Goal: Information Seeking & Learning: Learn about a topic

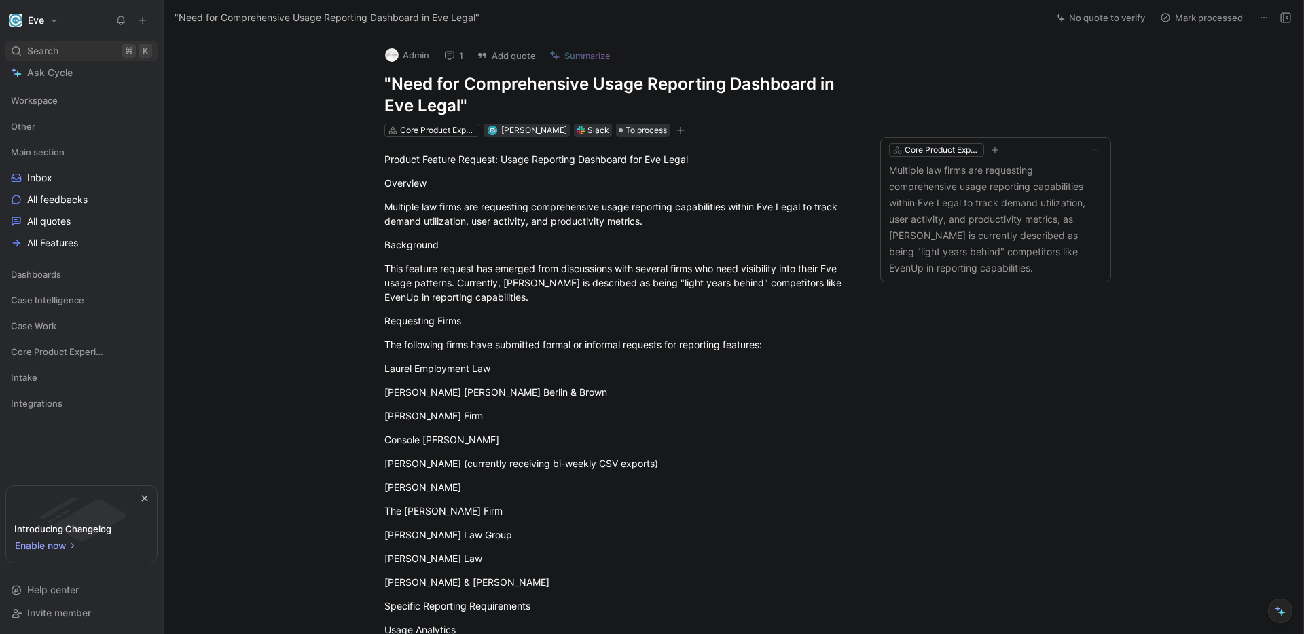
click at [71, 47] on div "Search ⌘ K" at bounding box center [81, 51] width 152 height 20
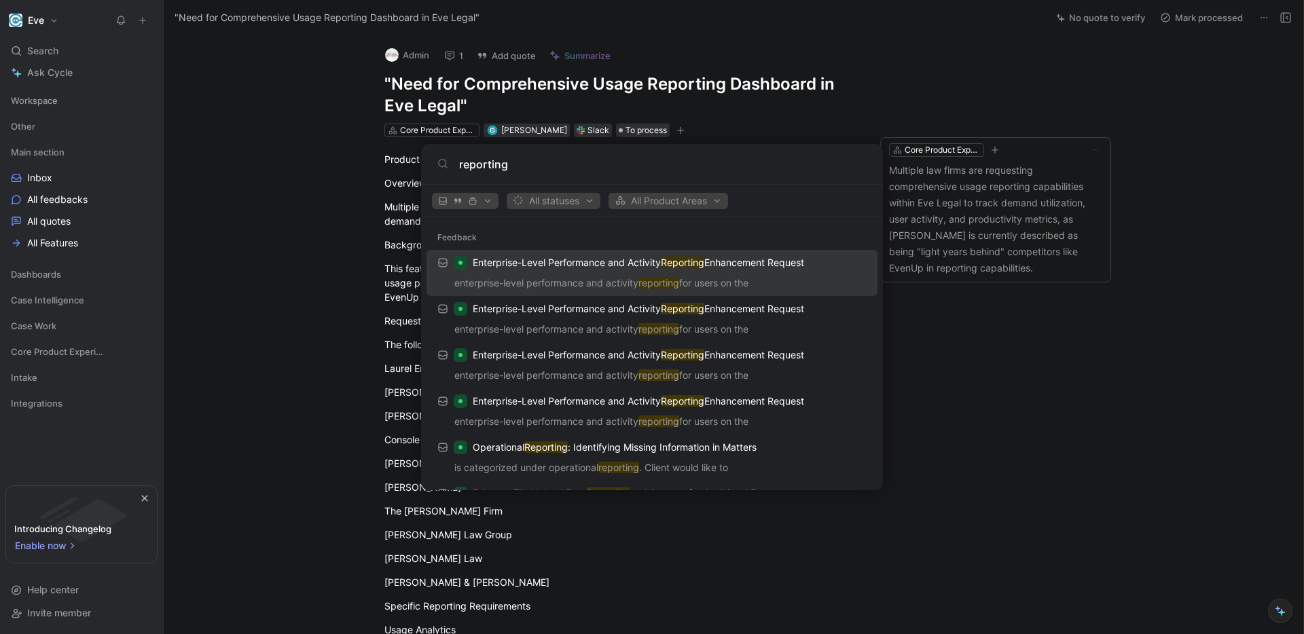
type input "reporting"
click at [778, 283] on p "enterprise-level performance and activity reporting for users on the" at bounding box center [652, 285] width 443 height 20
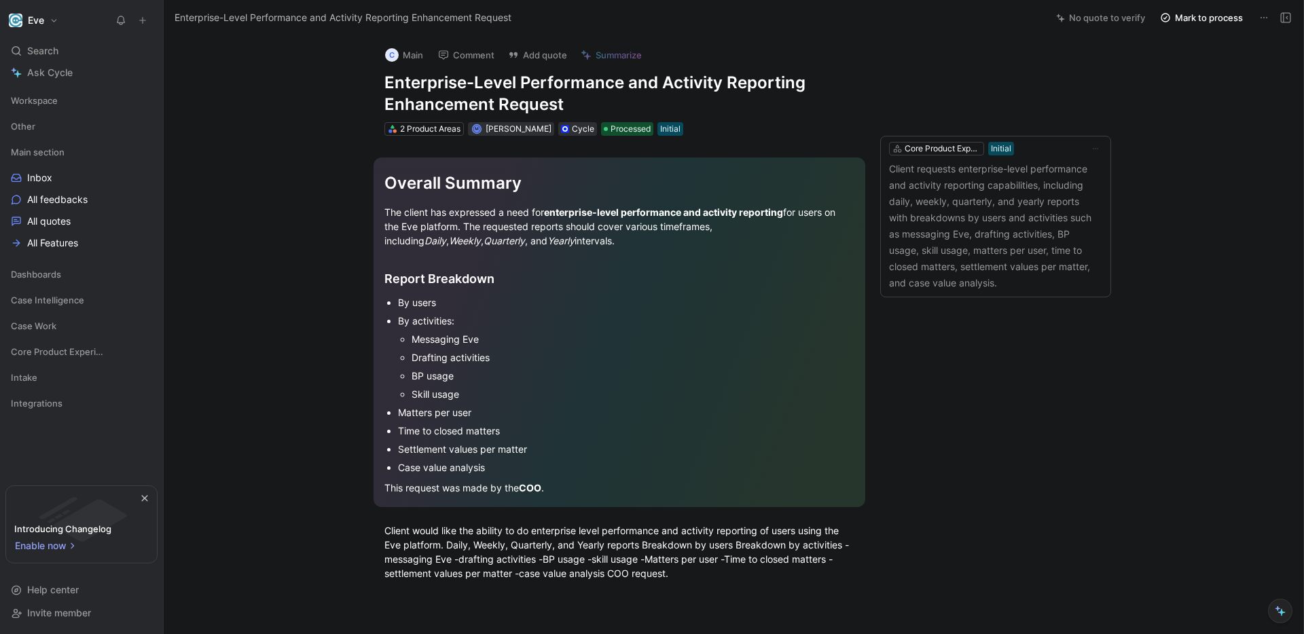
click at [645, 98] on h1 "Enterprise-Level Performance and Activity Reporting Enhancement Request" at bounding box center [619, 93] width 470 height 43
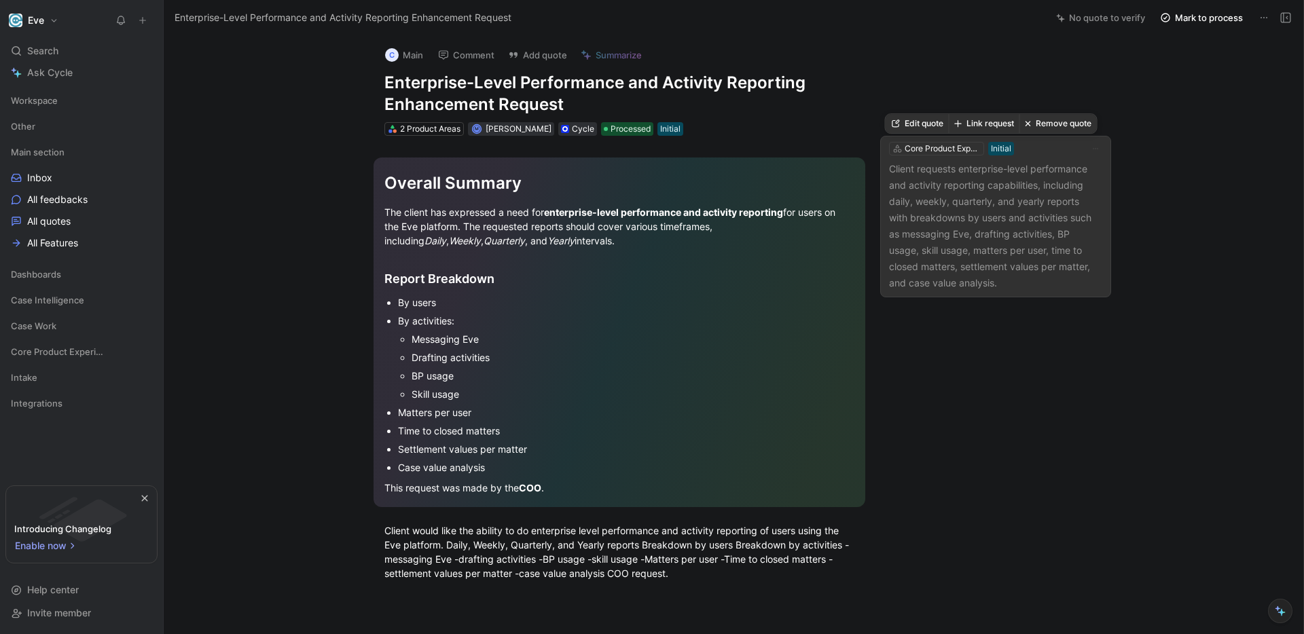
click at [1012, 266] on p "Client requests enterprise-level performance and activity reporting capabilitie…" at bounding box center [995, 226] width 213 height 130
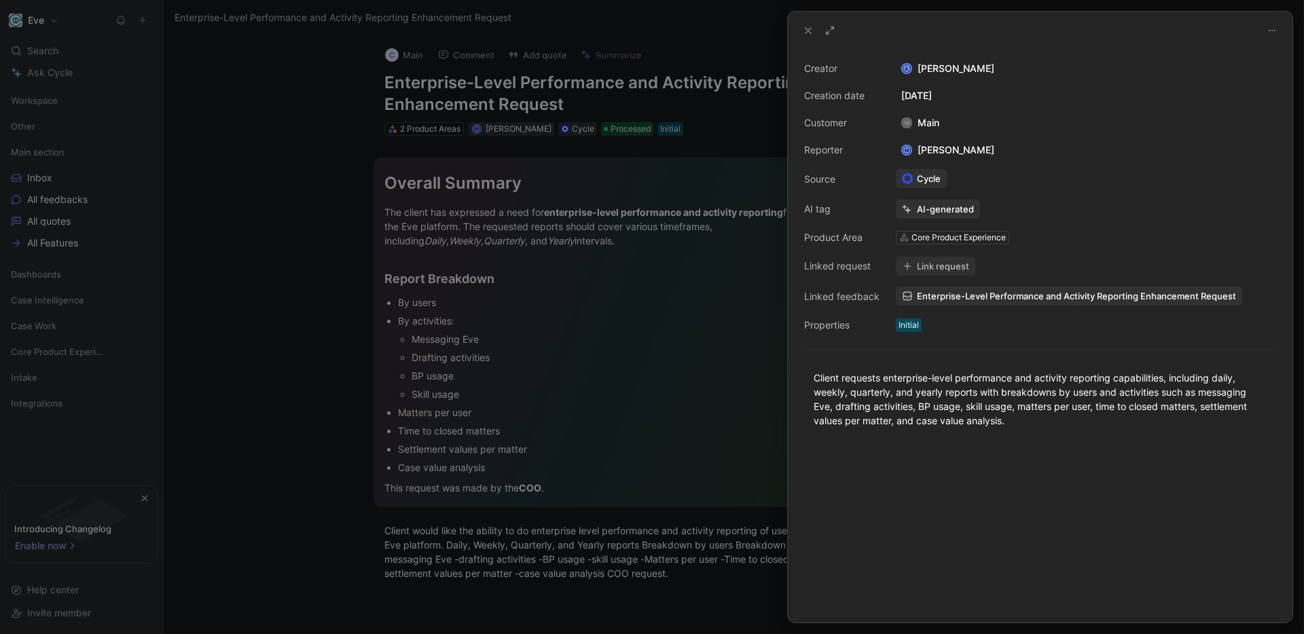
click at [600, 307] on div at bounding box center [652, 317] width 1304 height 634
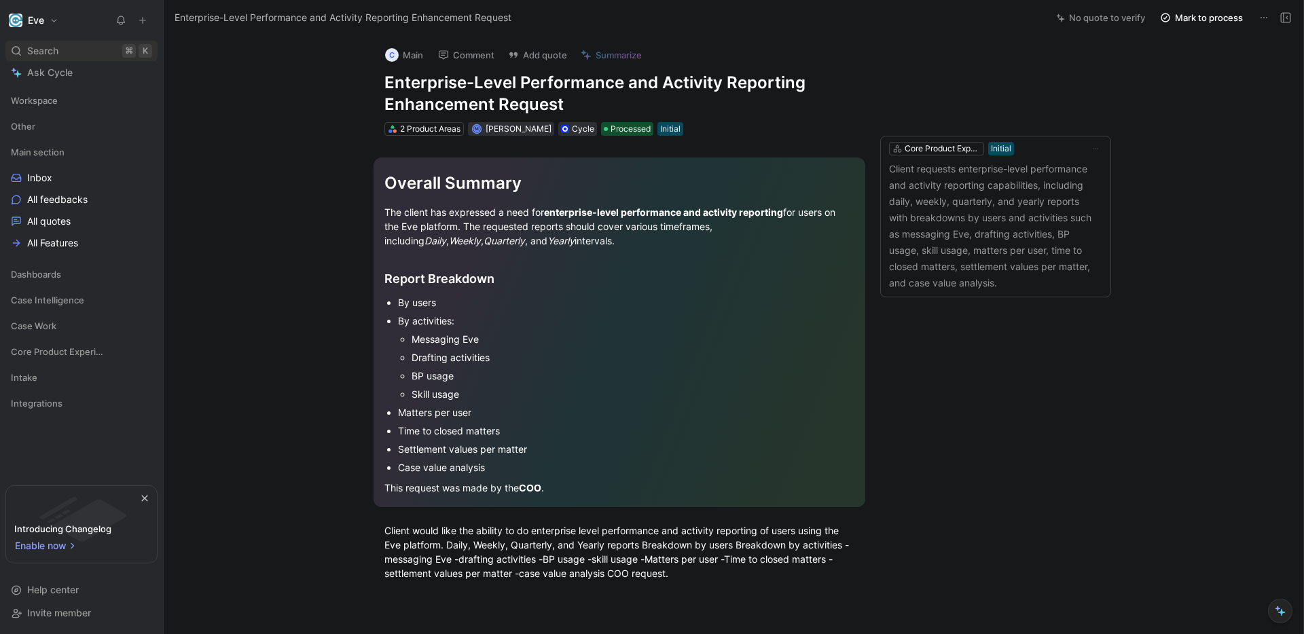
click at [63, 56] on div "Search ⌘ K" at bounding box center [81, 51] width 152 height 20
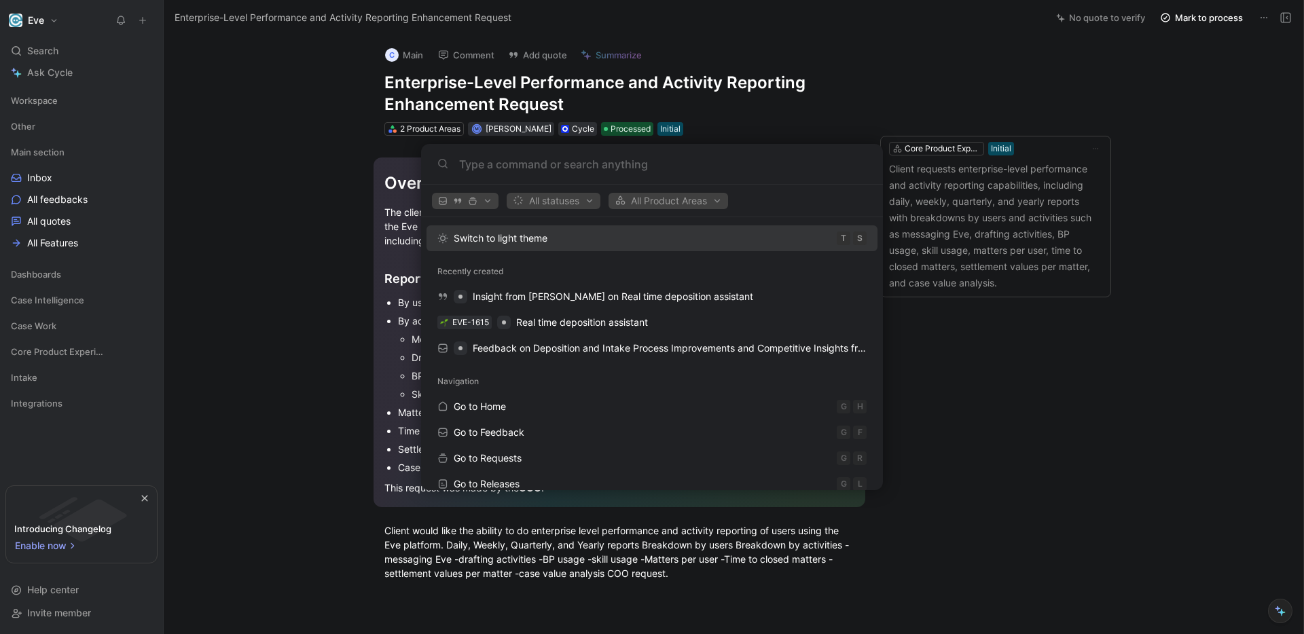
click at [244, 287] on body "Eve Search ⌘ K Ask Cycle Workspace Other Main section Inbox All feedbacks All q…" at bounding box center [652, 317] width 1304 height 634
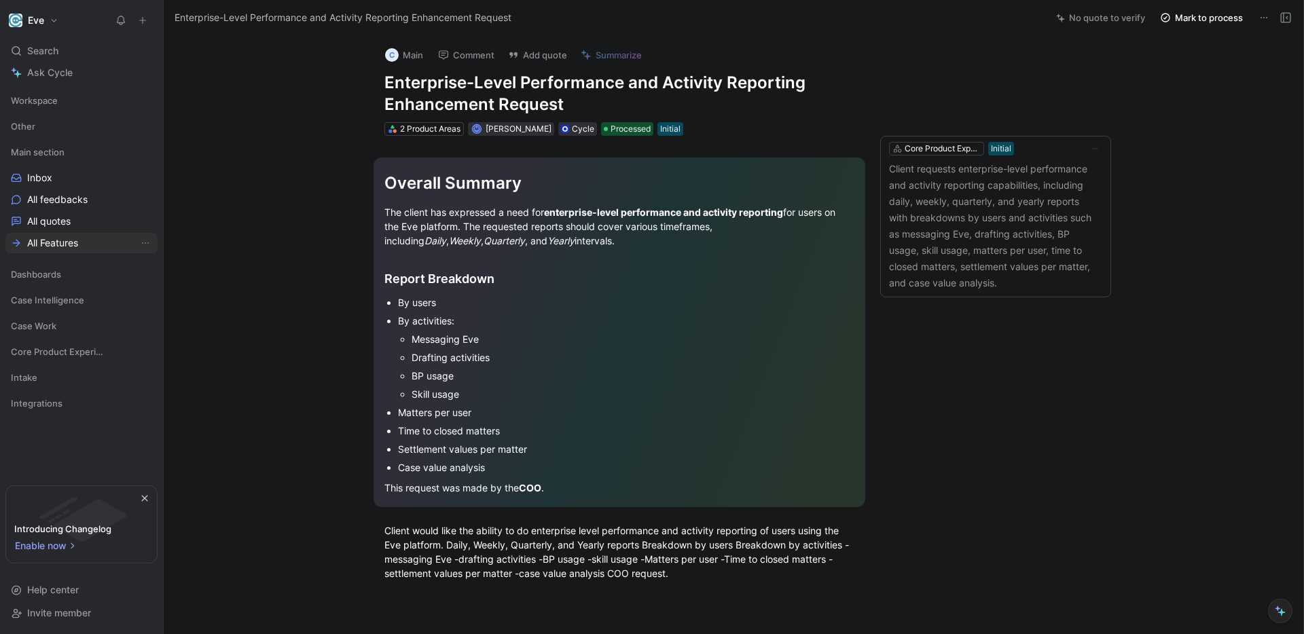
click at [71, 242] on span "All Features" at bounding box center [52, 243] width 51 height 14
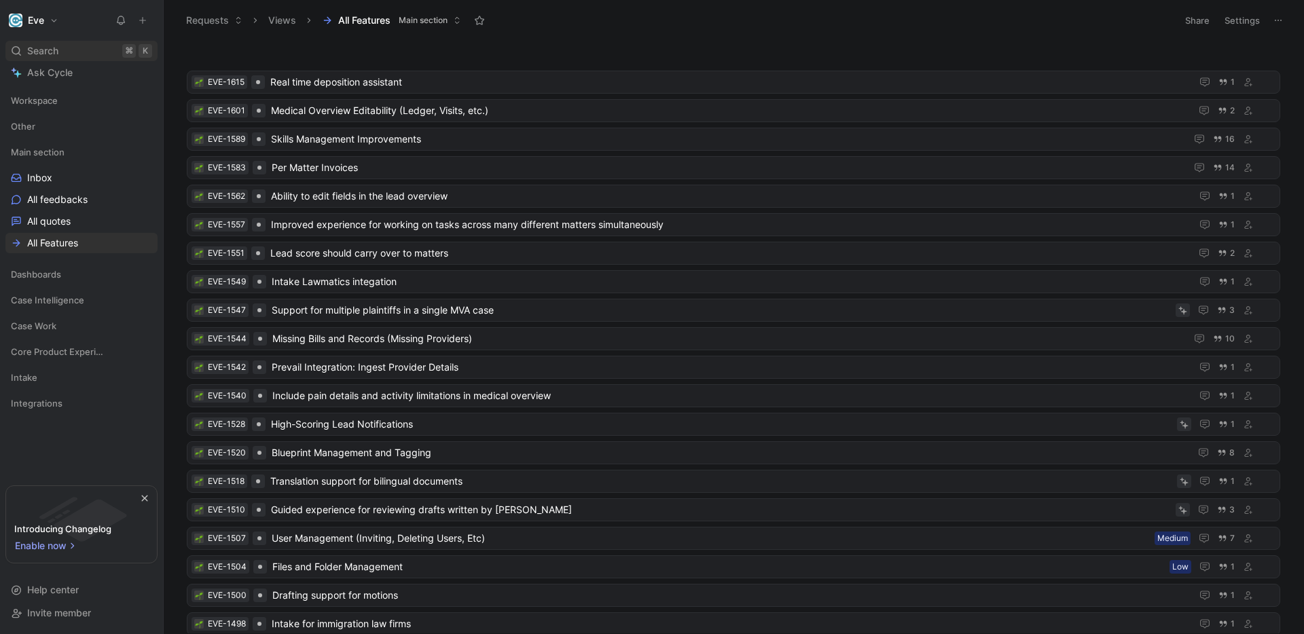
click at [65, 57] on div "Search ⌘ K" at bounding box center [81, 51] width 152 height 20
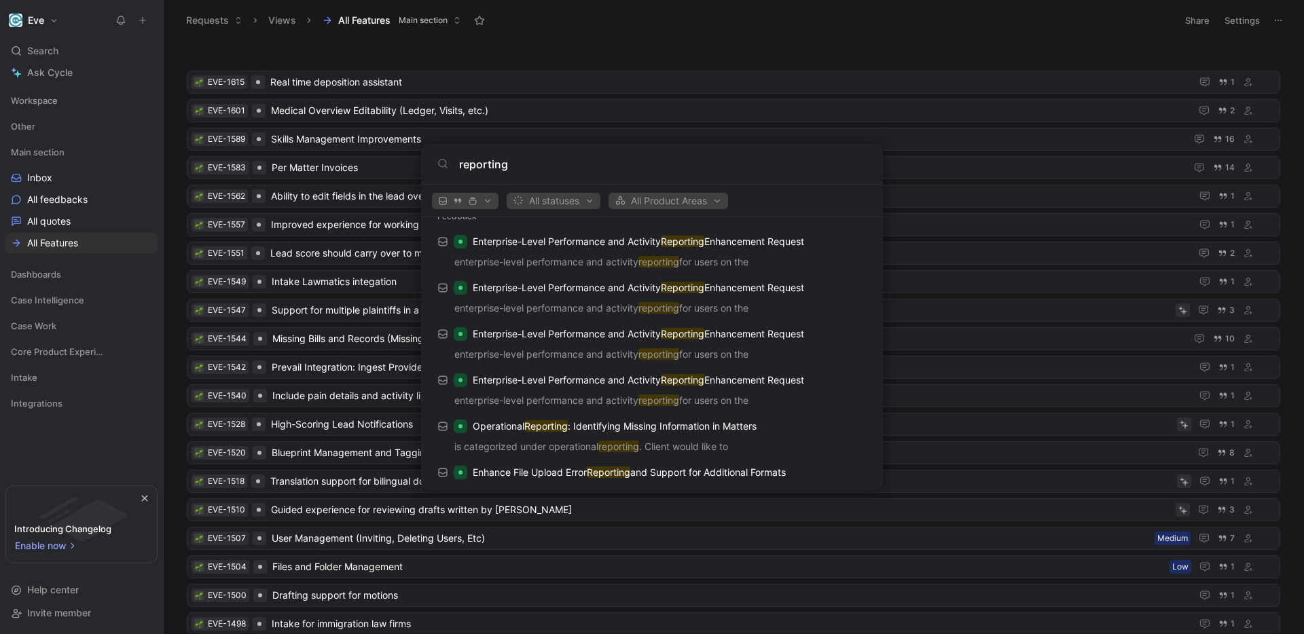
scroll to position [148, 0]
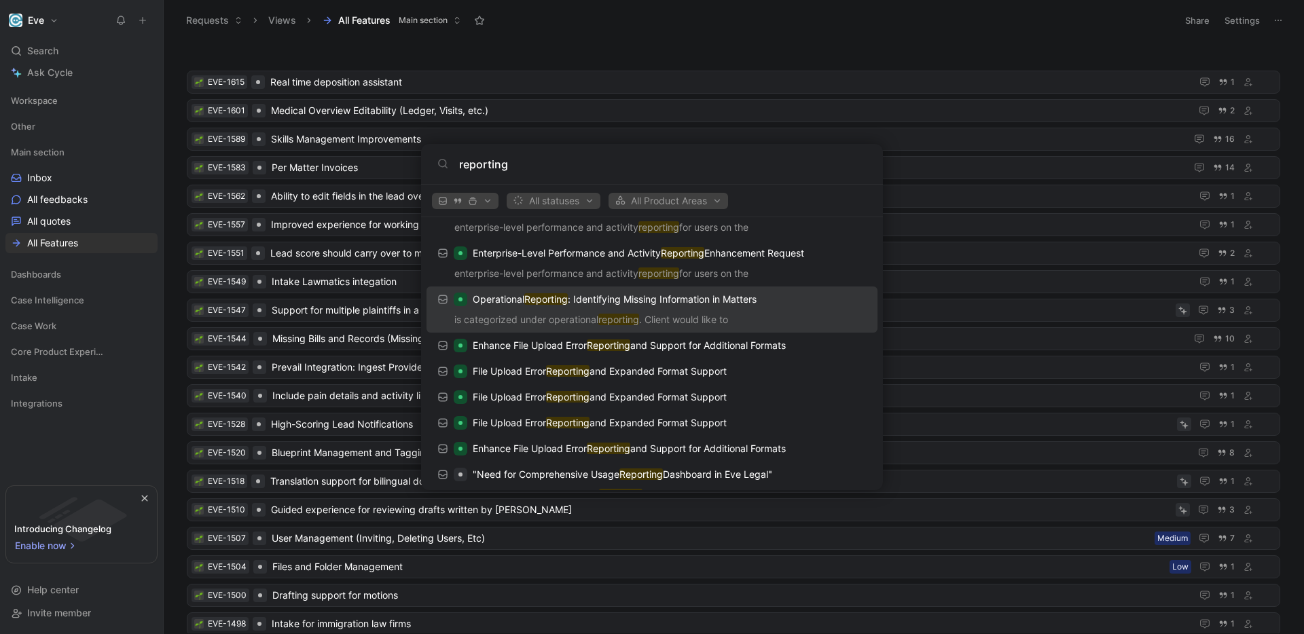
type input "reporting"
click at [791, 314] on p "is categorized under operational reporting . Client would like to" at bounding box center [652, 322] width 443 height 20
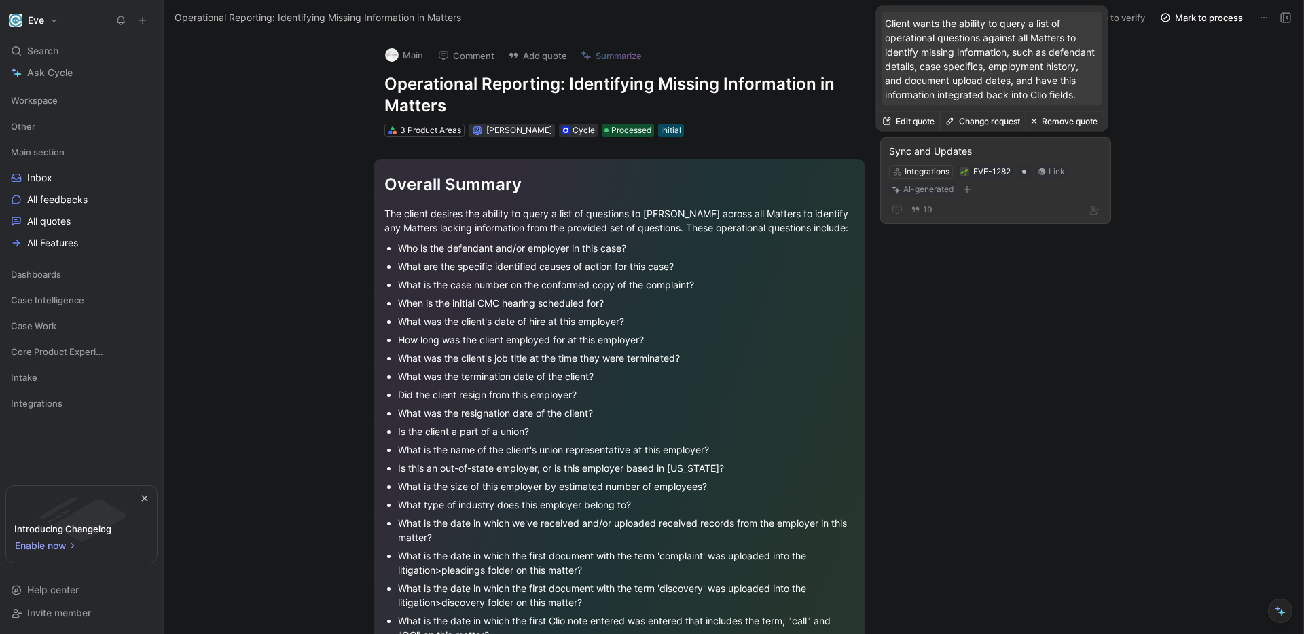
click at [1031, 200] on div "Sync and Updates Integrations EVE-1282 Link AI-generated 19" at bounding box center [995, 180] width 231 height 87
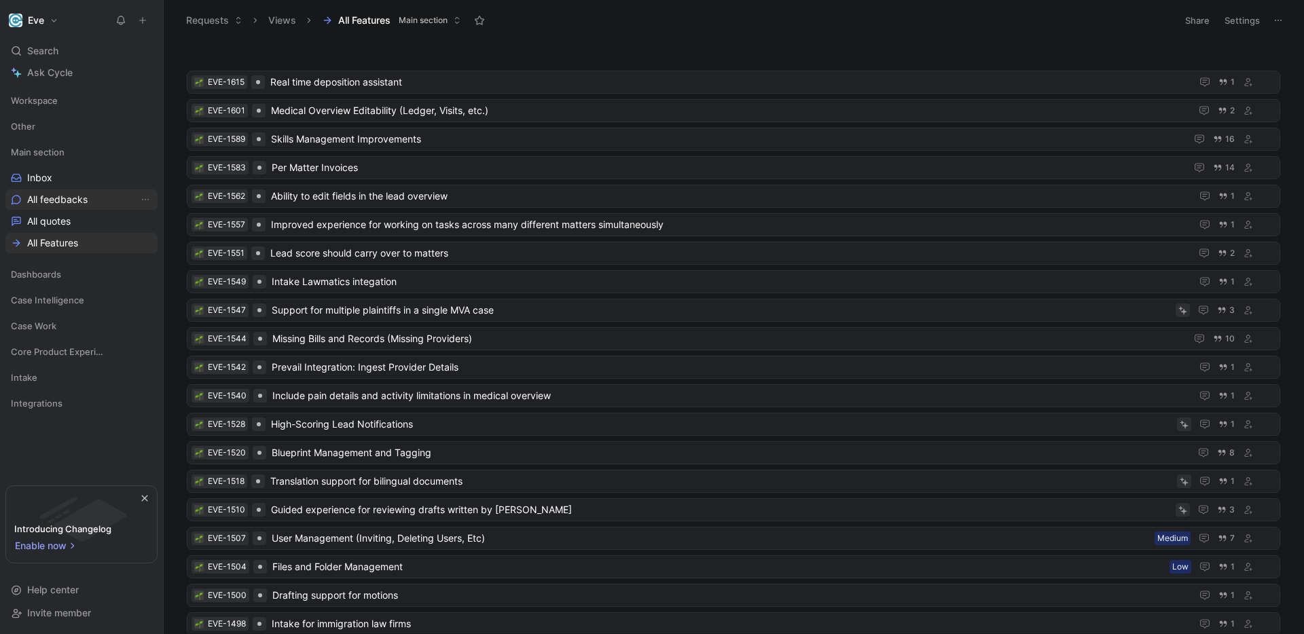
click at [65, 204] on span "All feedbacks" at bounding box center [57, 200] width 60 height 14
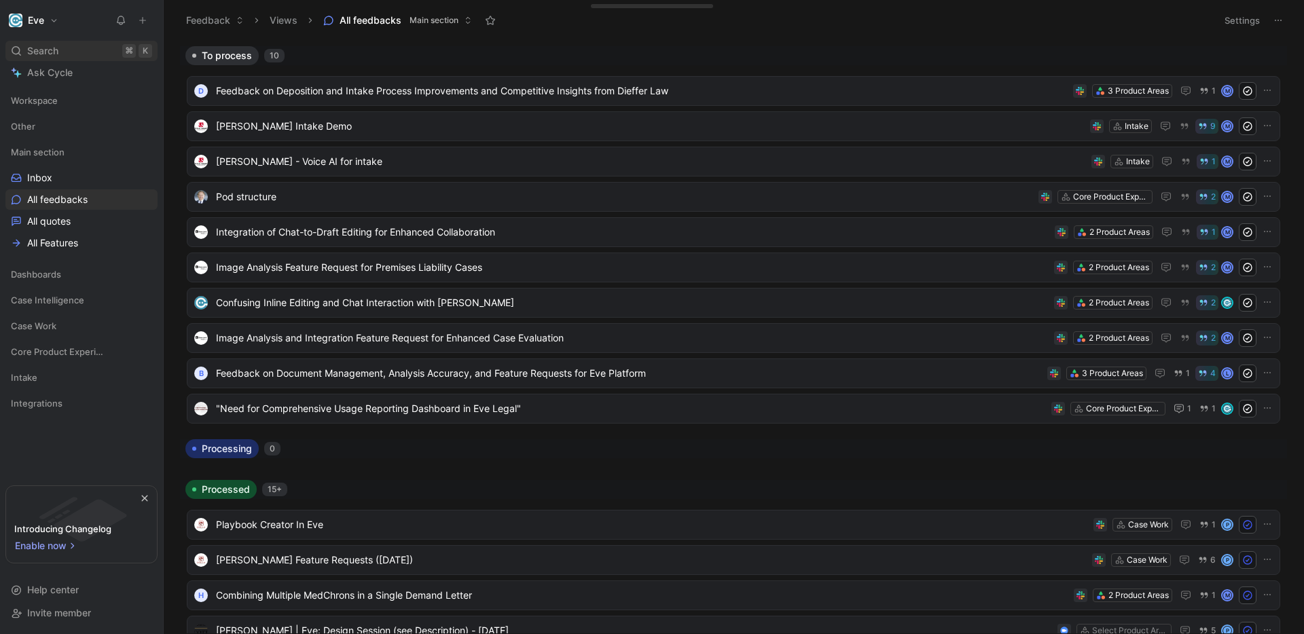
click at [62, 47] on div "Search ⌘ K" at bounding box center [81, 51] width 152 height 20
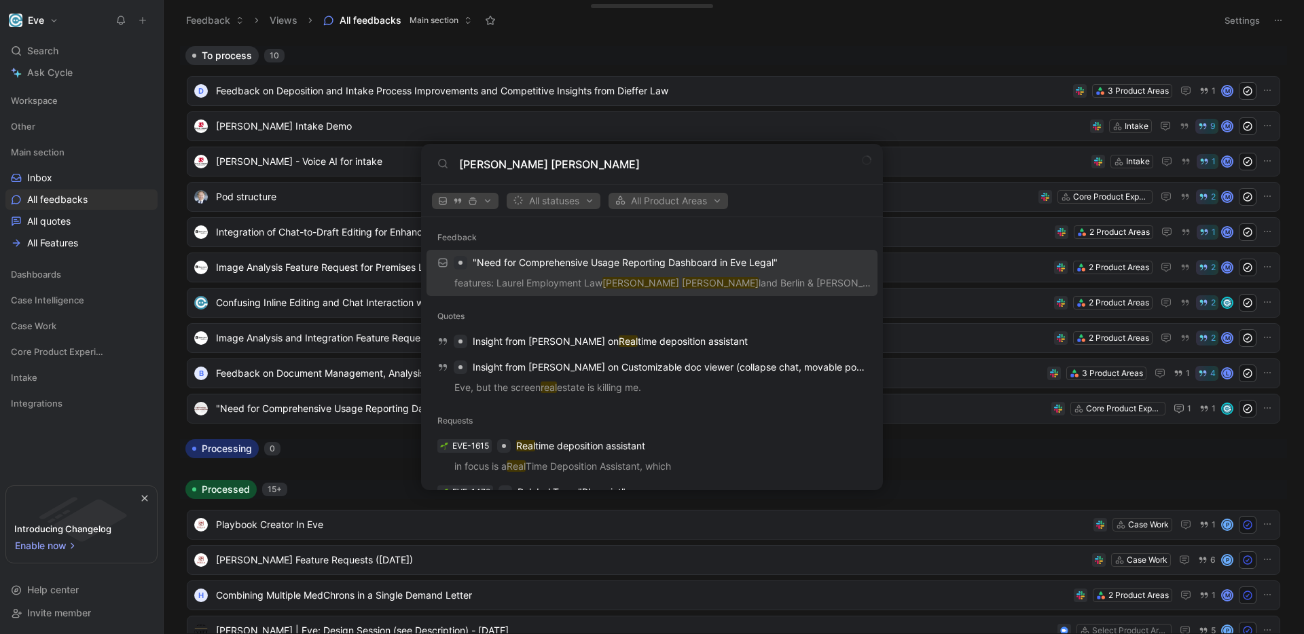
type input "[PERSON_NAME] [PERSON_NAME]"
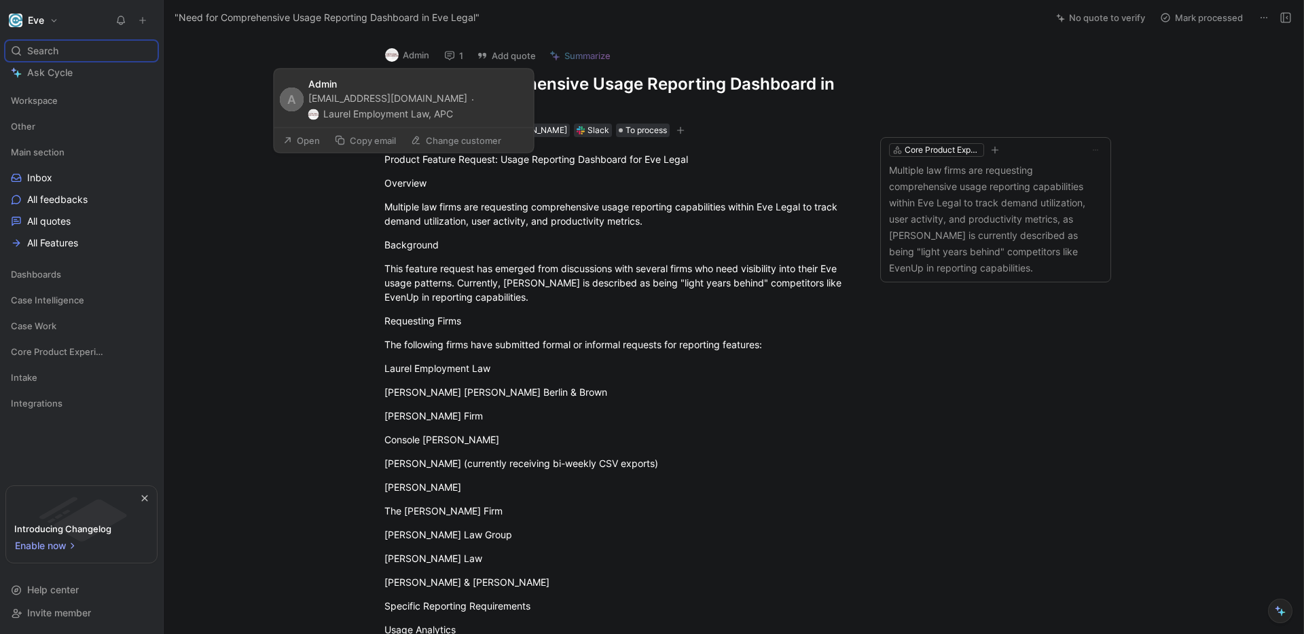
click at [414, 61] on button "Admin" at bounding box center [407, 55] width 56 height 20
click at [422, 62] on button "Admin" at bounding box center [407, 55] width 56 height 20
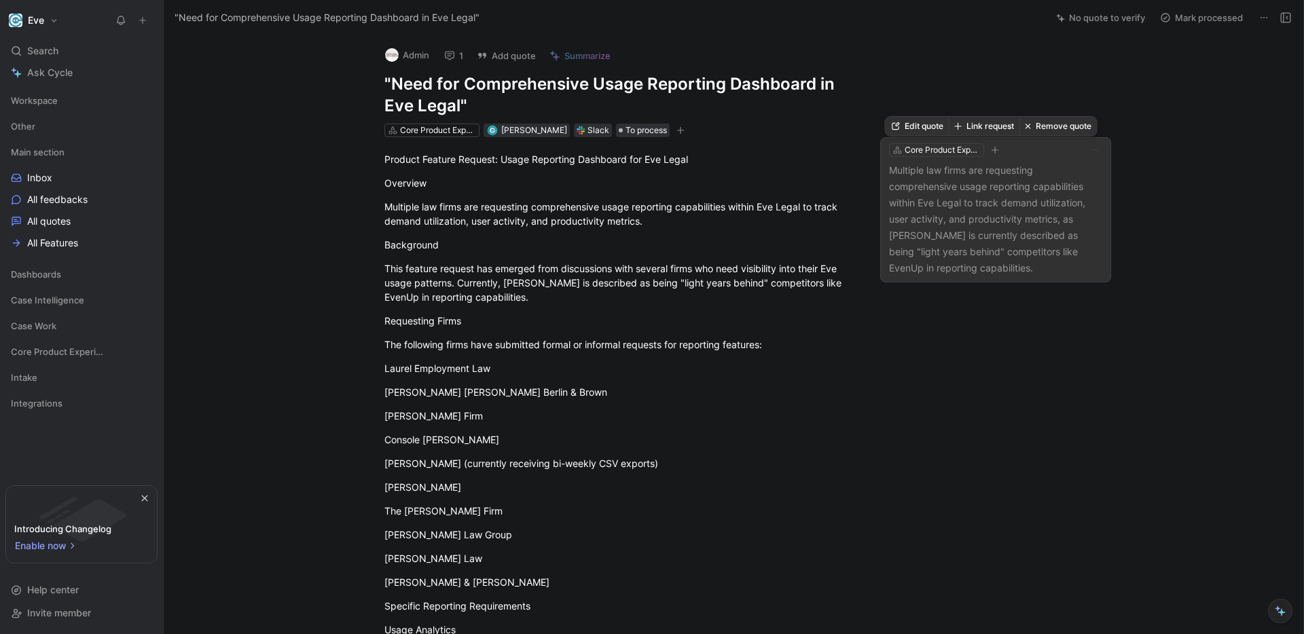
click at [989, 199] on p "Multiple law firms are requesting comprehensive usage reporting capabilities wi…" at bounding box center [995, 219] width 213 height 114
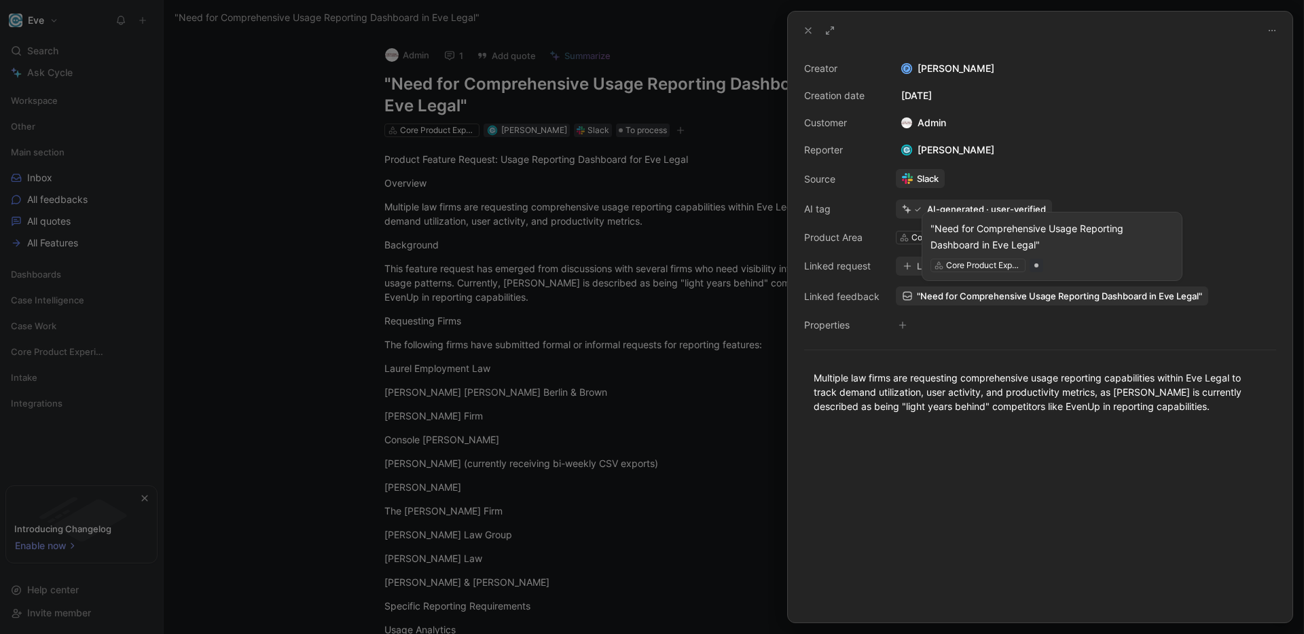
click at [1012, 299] on span ""Need for Comprehensive Usage Reporting Dashboard in Eve Legal"" at bounding box center [1059, 296] width 285 height 12
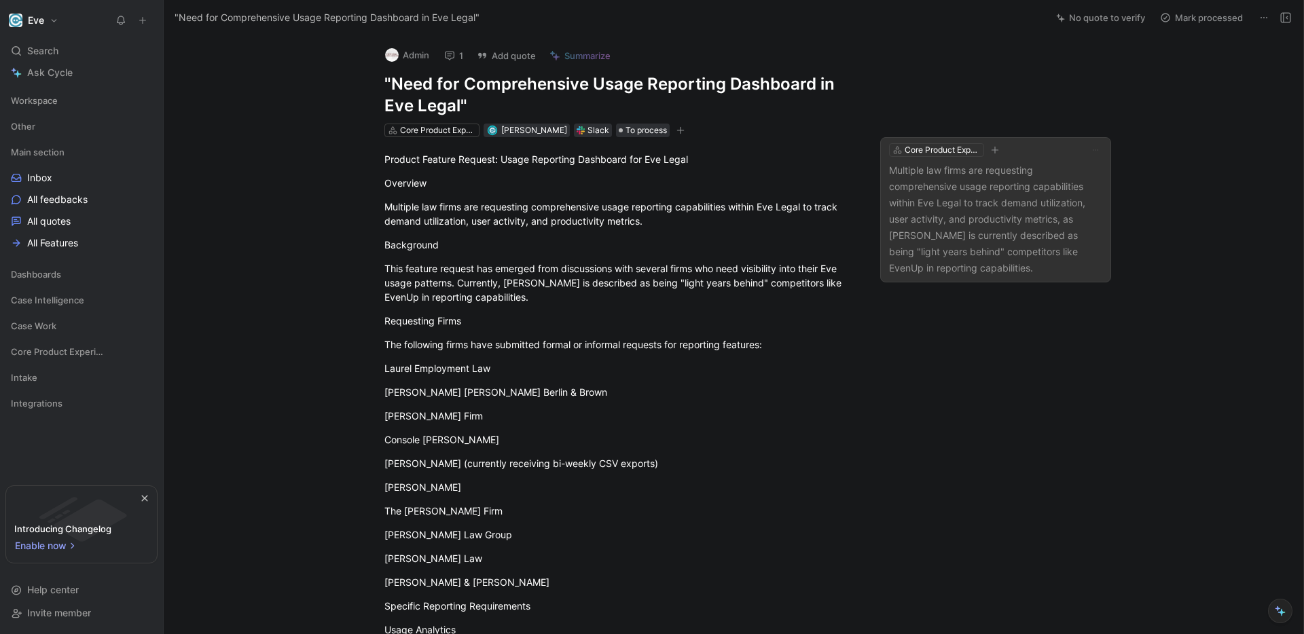
click at [949, 215] on p "Multiple law firms are requesting comprehensive usage reporting capabilities wi…" at bounding box center [995, 219] width 213 height 114
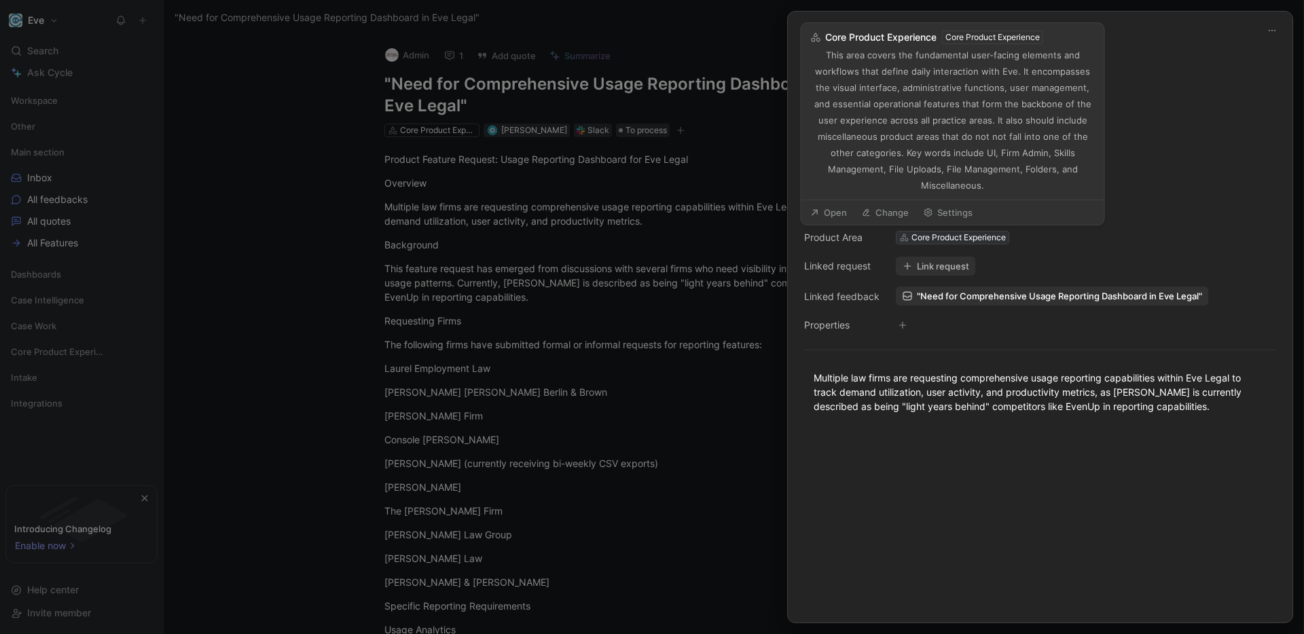
click at [962, 239] on div "Core Product Experience" at bounding box center [958, 238] width 94 height 14
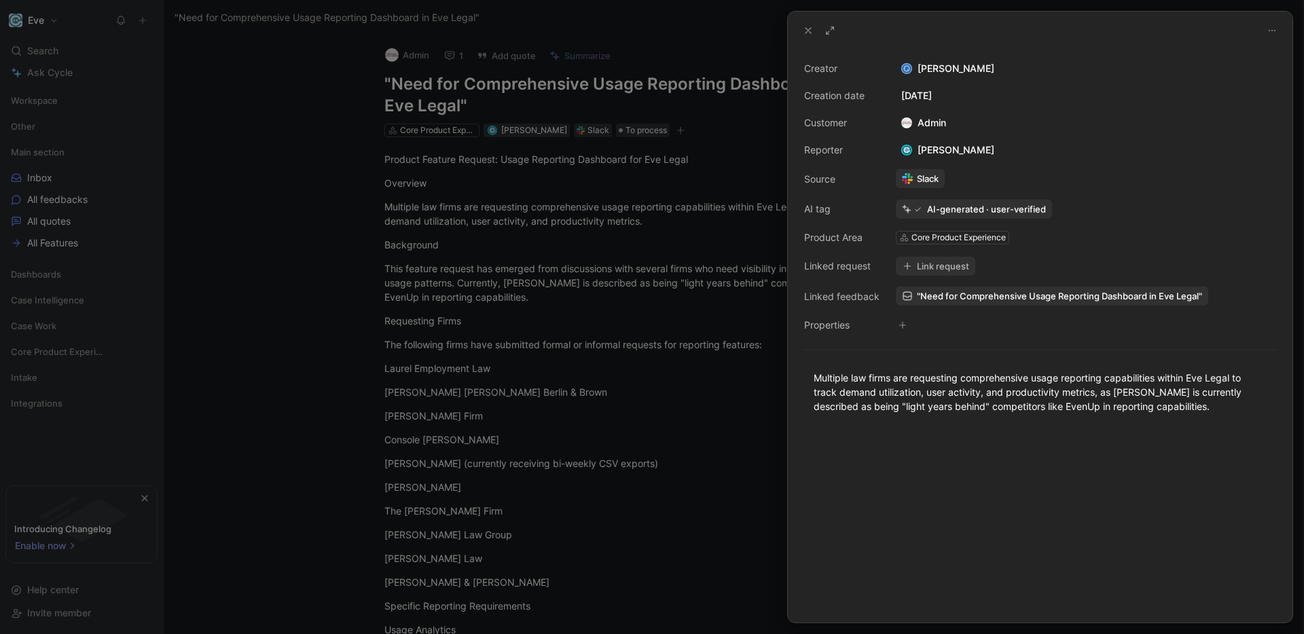
click at [591, 335] on div at bounding box center [652, 317] width 1304 height 634
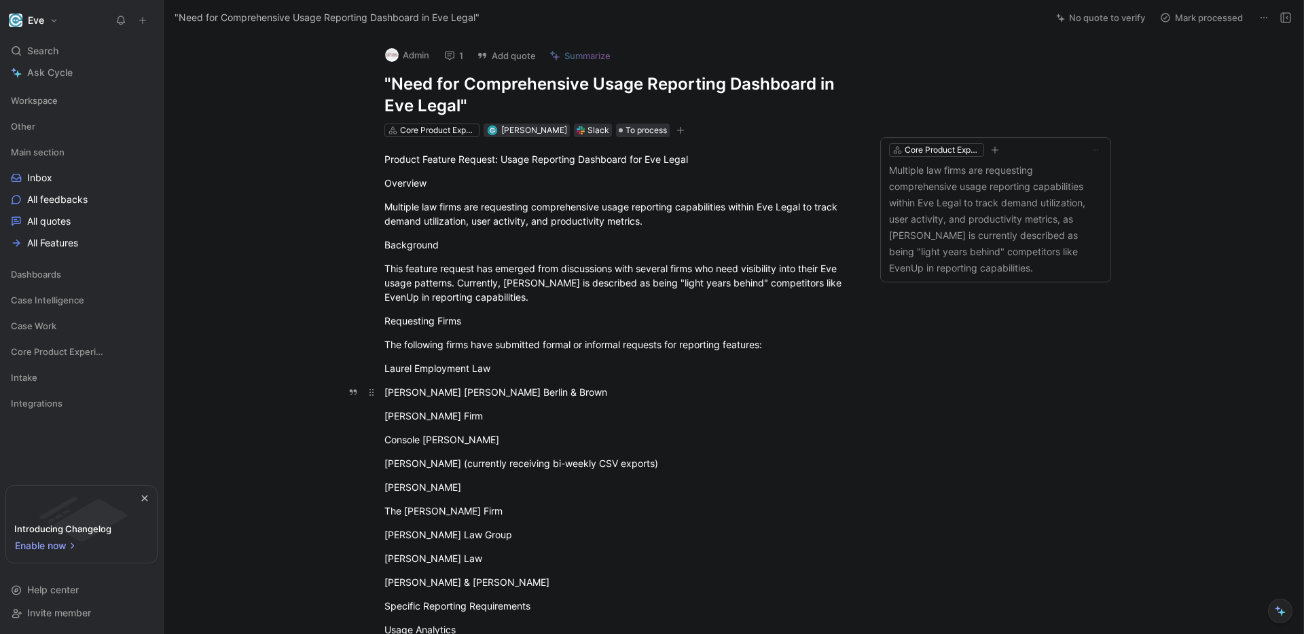
click at [550, 381] on p "[PERSON_NAME] [PERSON_NAME] Berlin & Brown" at bounding box center [620, 392] width 522 height 22
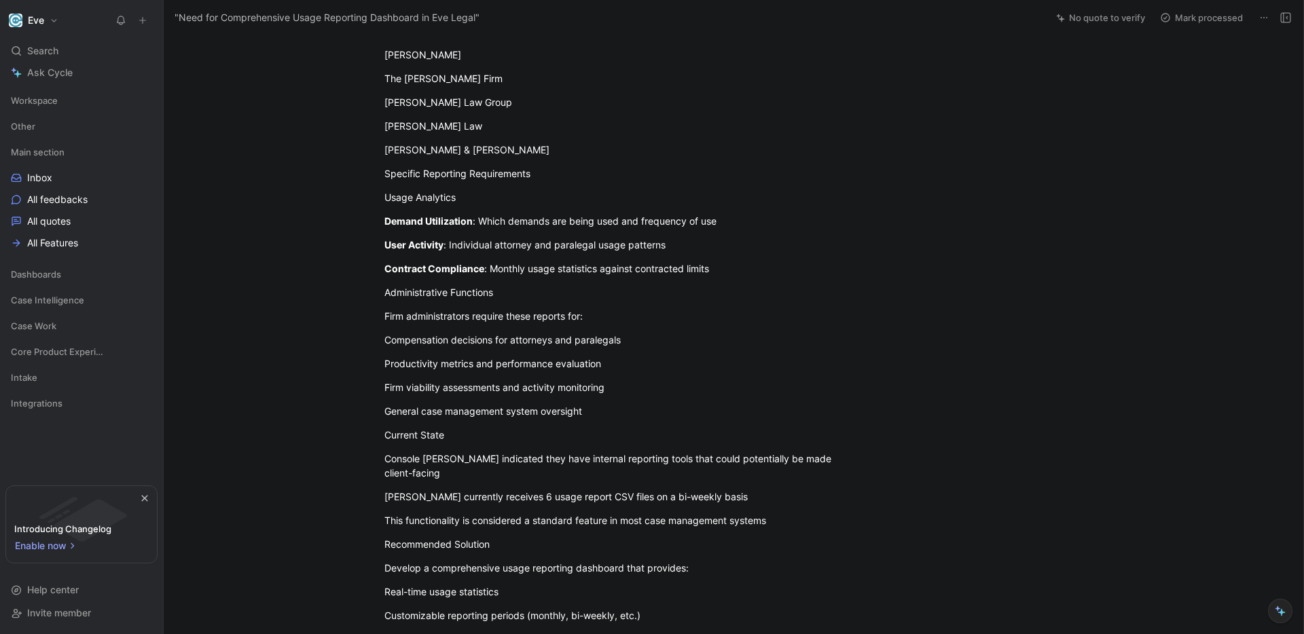
scroll to position [420, 0]
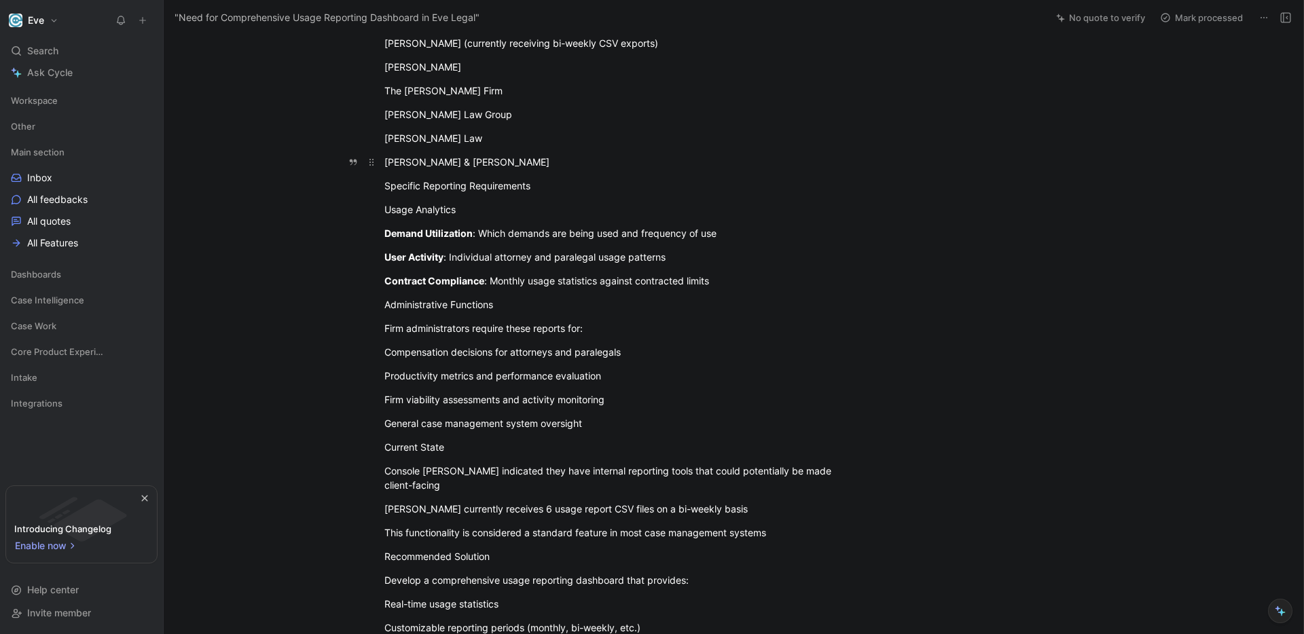
click at [511, 164] on div "[PERSON_NAME] & [PERSON_NAME]" at bounding box center [619, 162] width 470 height 14
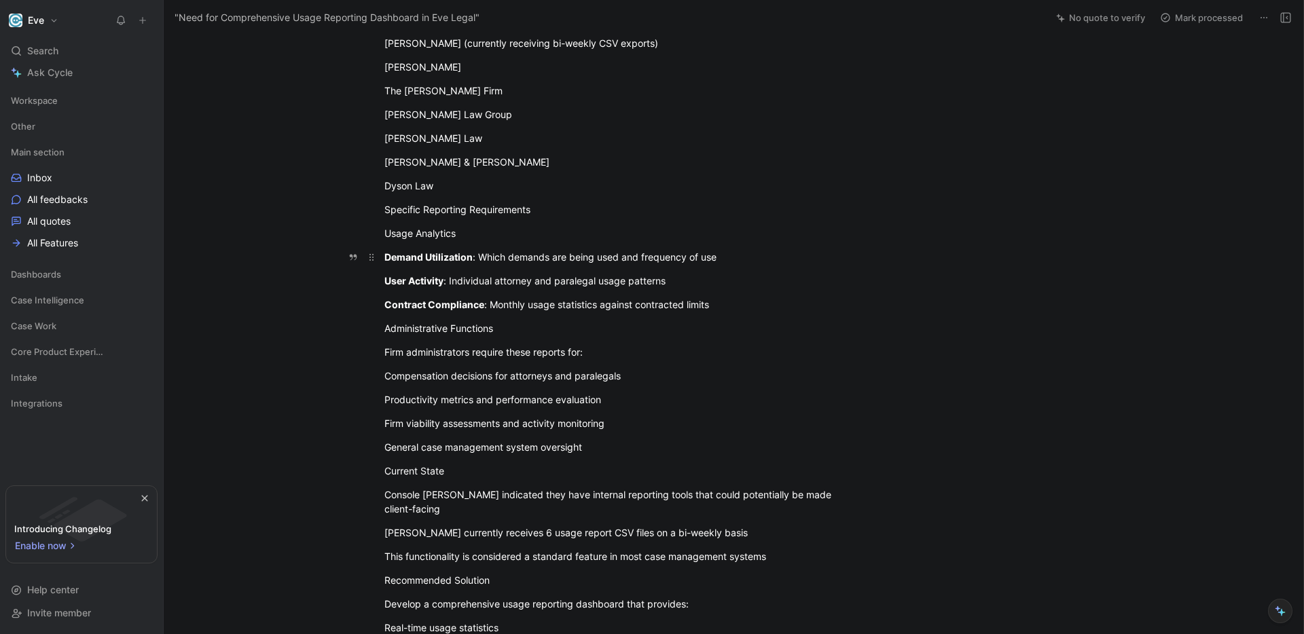
click at [588, 251] on div "Demand Utilization : Which demands are being used and frequency of use" at bounding box center [619, 257] width 470 height 14
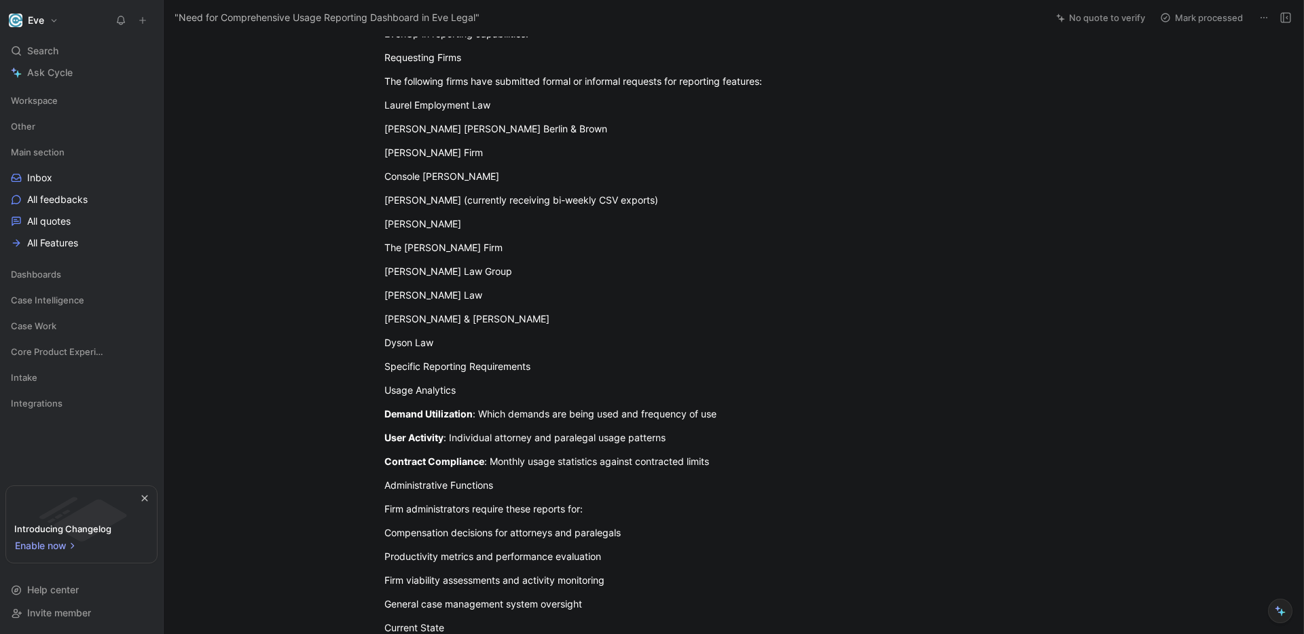
scroll to position [47, 0]
